Goal: Transaction & Acquisition: Register for event/course

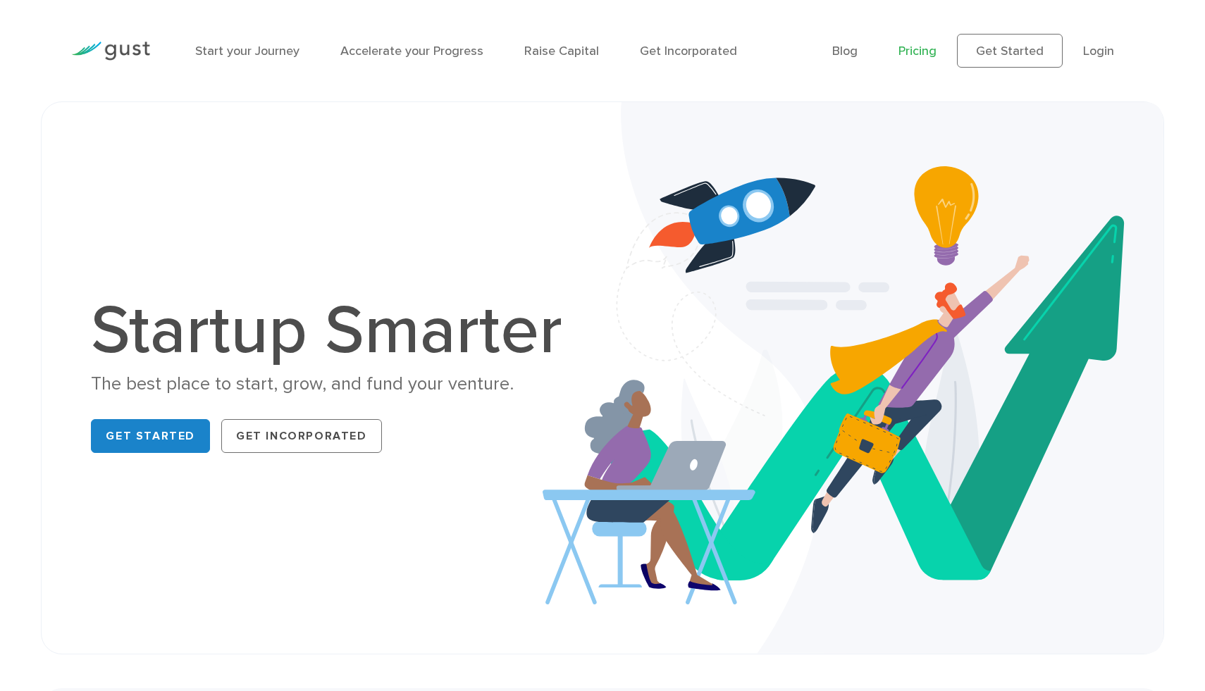
click at [923, 52] on link "Pricing" at bounding box center [917, 51] width 38 height 15
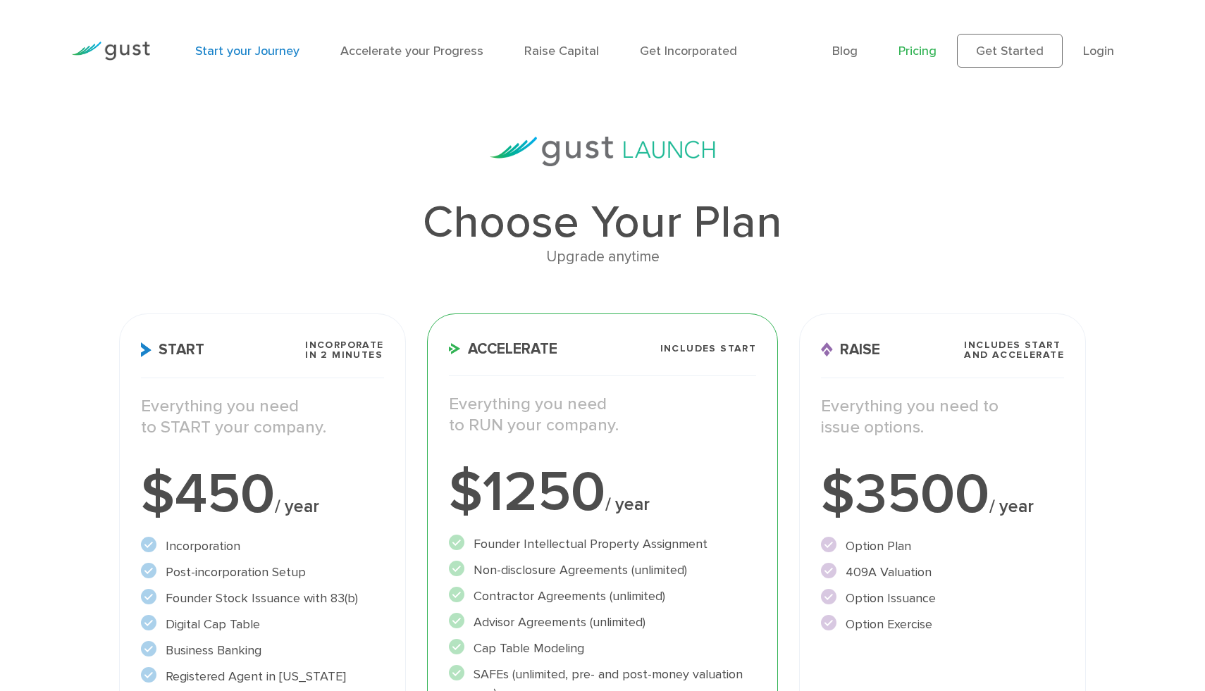
click at [242, 57] on link "Start your Journey" at bounding box center [247, 51] width 104 height 15
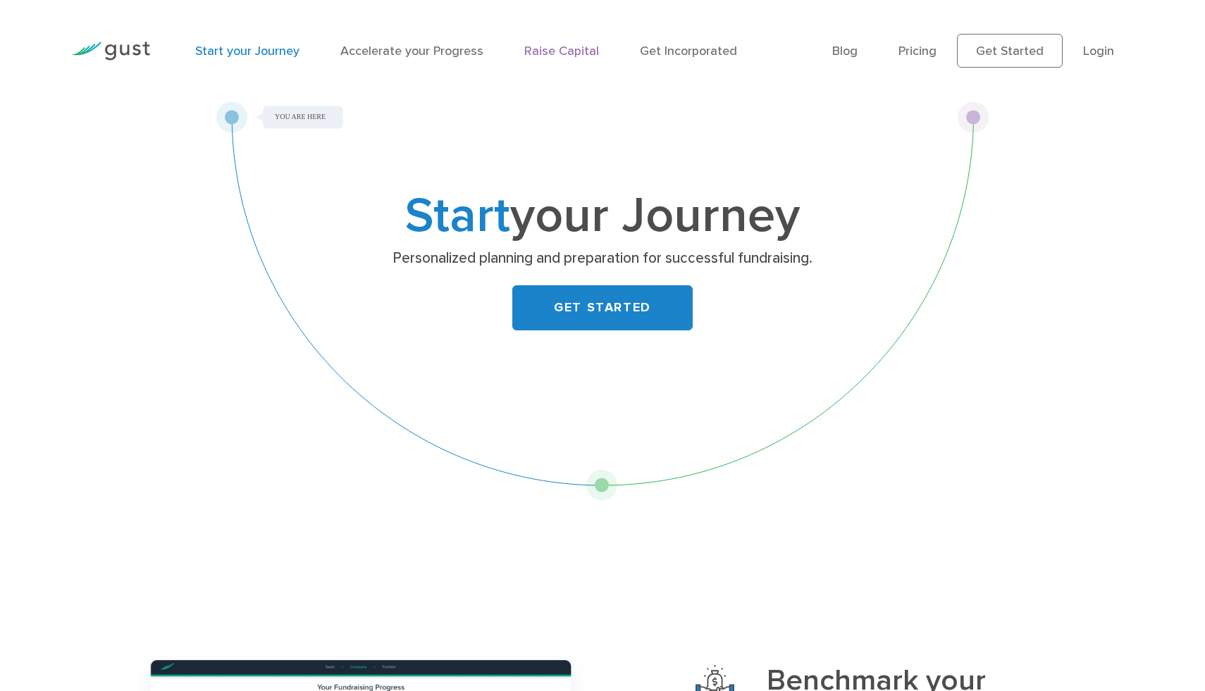
click at [564, 51] on link "Raise Capital" at bounding box center [561, 51] width 75 height 15
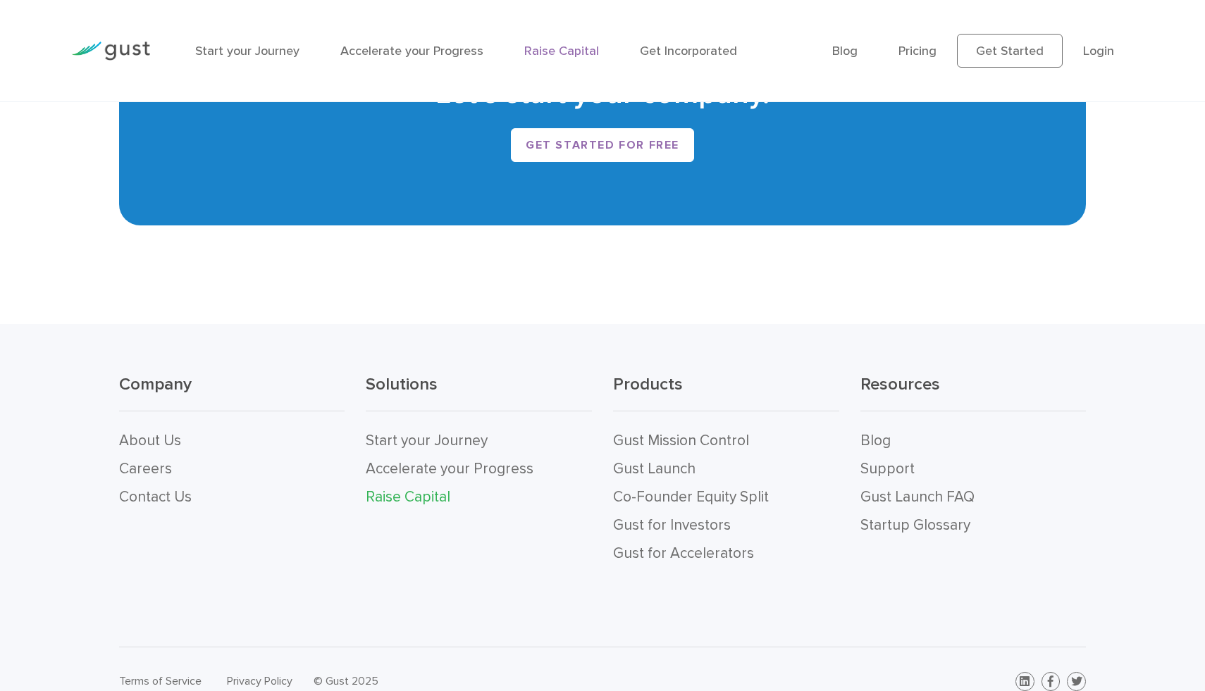
scroll to position [2776, 0]
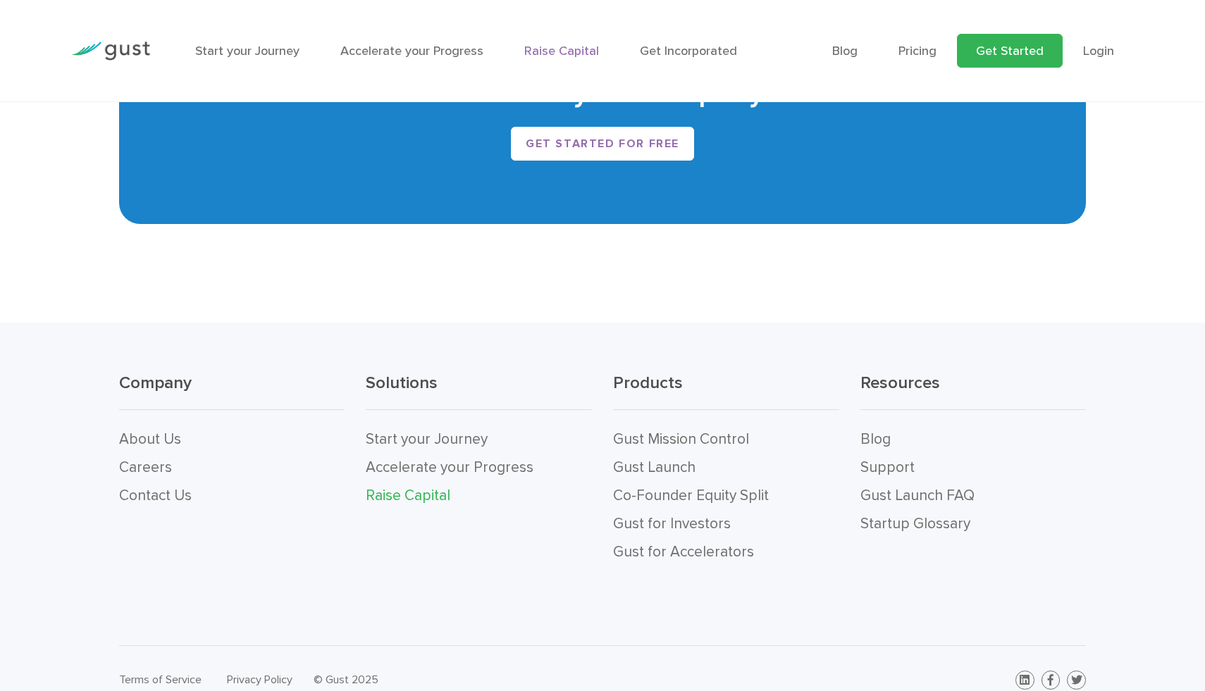
click at [988, 48] on link "Get Started" at bounding box center [1010, 51] width 106 height 34
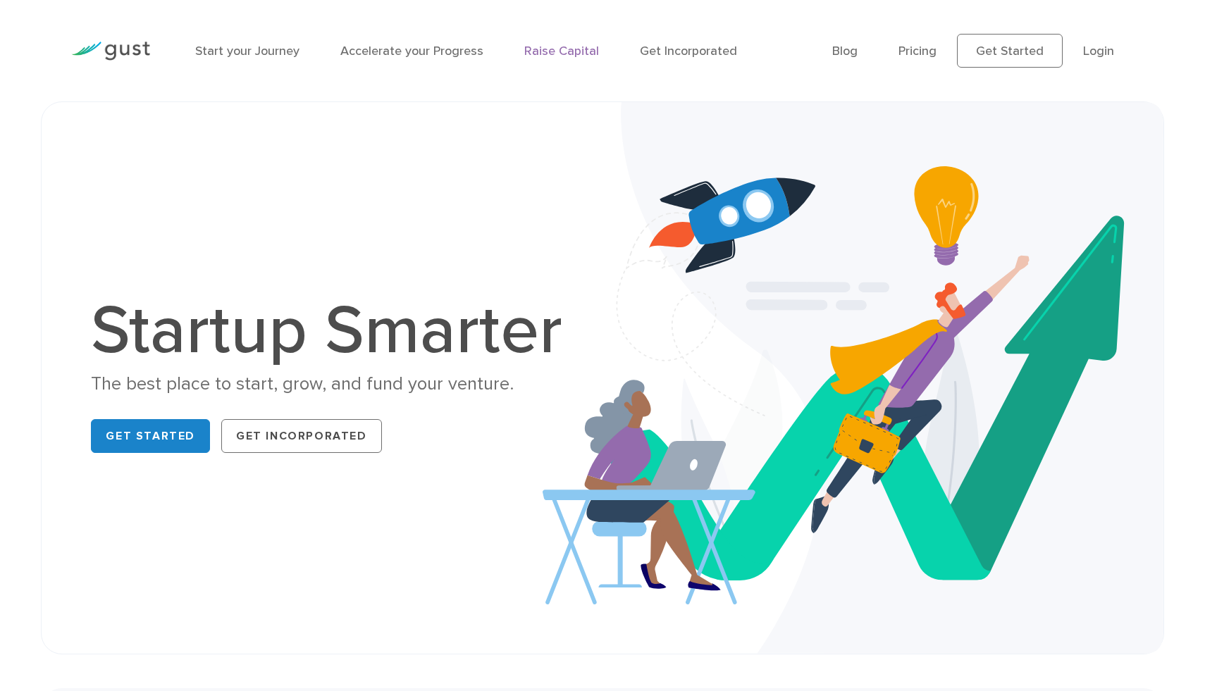
click at [579, 54] on link "Raise Capital" at bounding box center [561, 51] width 75 height 15
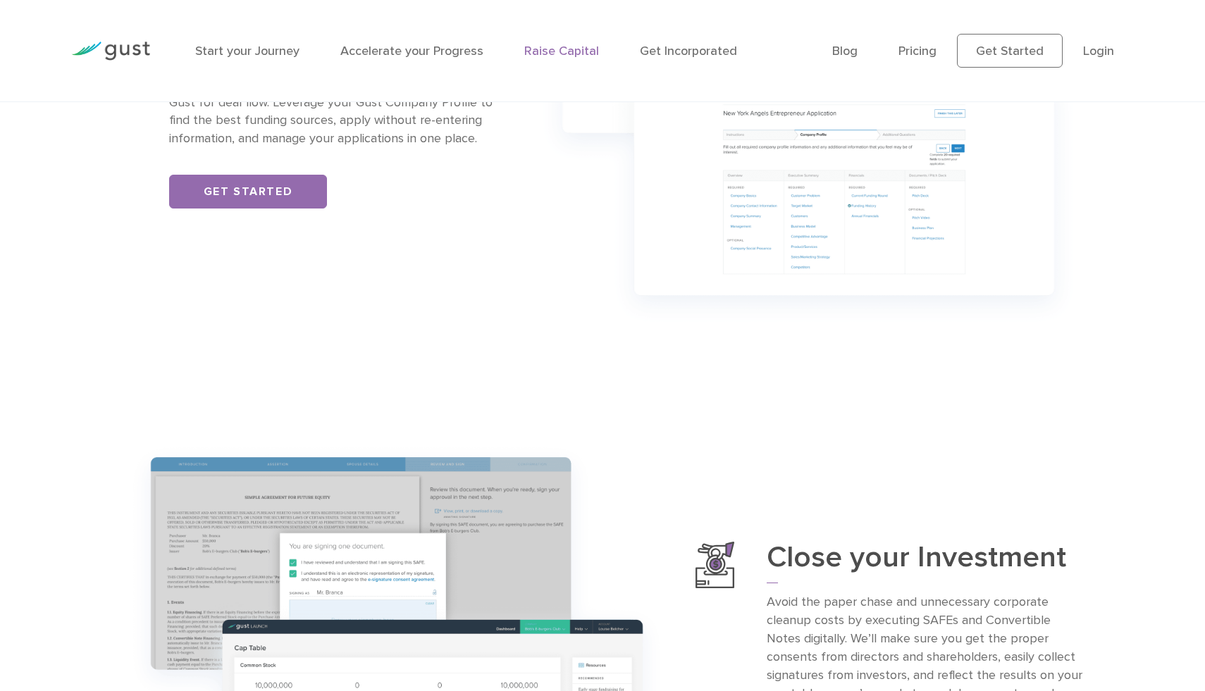
scroll to position [1258, 0]
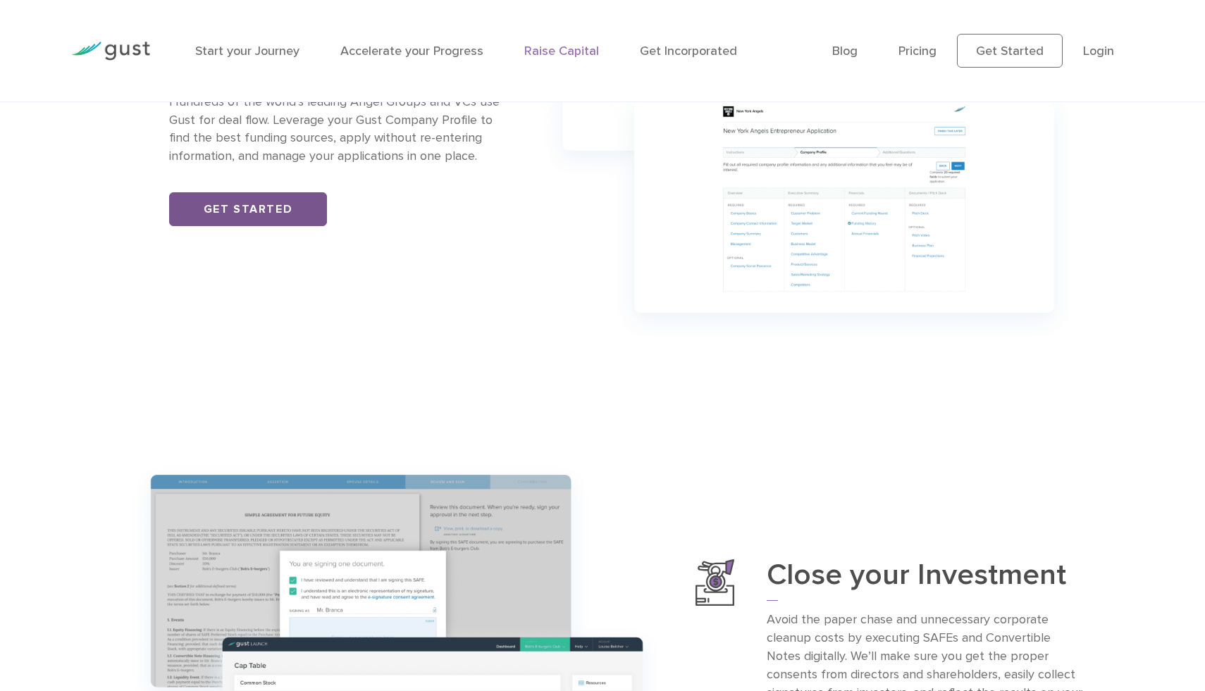
click at [293, 216] on link "Get Started" at bounding box center [248, 209] width 158 height 34
